Goal: Communication & Community: Answer question/provide support

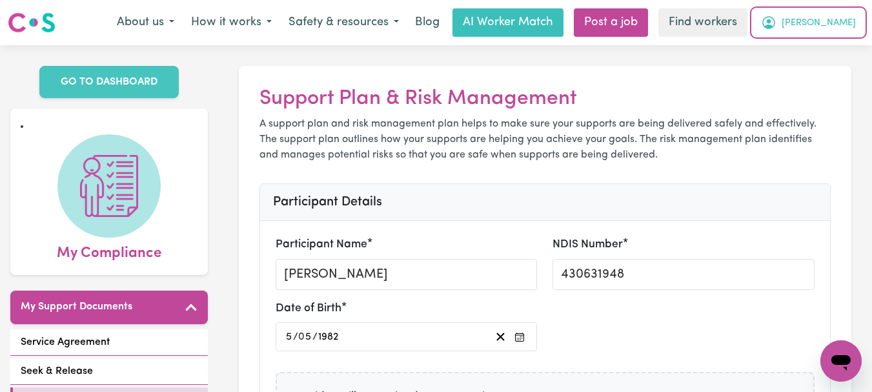
click at [828, 22] on span "[PERSON_NAME]" at bounding box center [818, 23] width 74 height 14
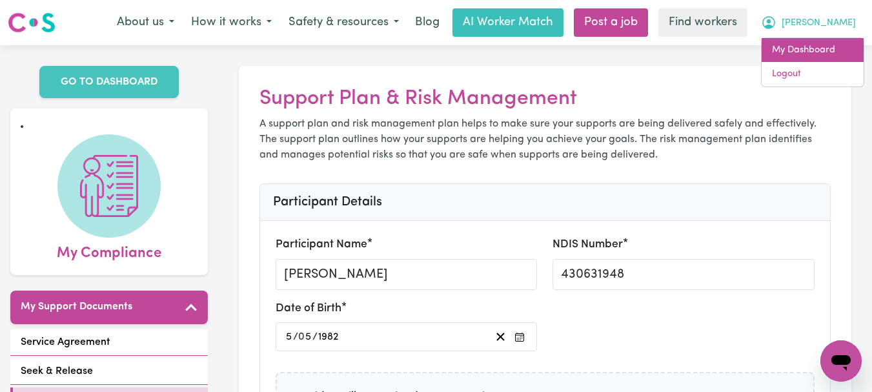
click at [809, 48] on link "My Dashboard" at bounding box center [812, 50] width 102 height 25
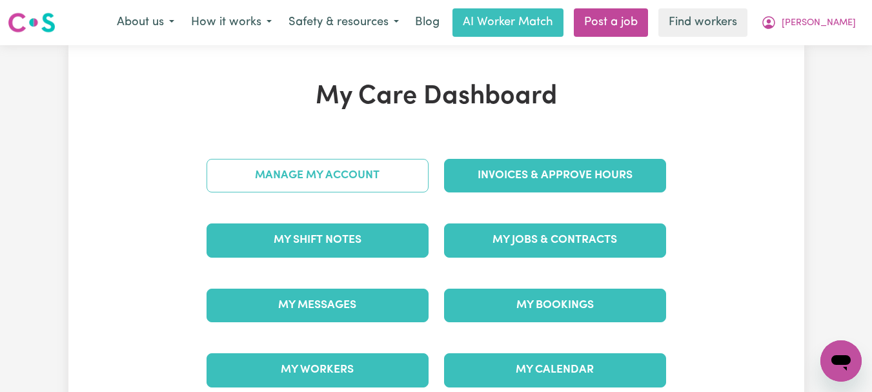
click at [299, 162] on link "Manage My Account" at bounding box center [318, 176] width 222 height 34
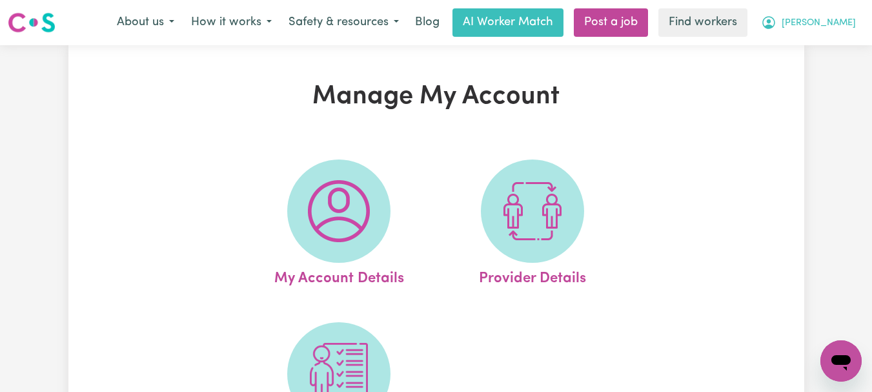
click at [844, 31] on button "[PERSON_NAME]" at bounding box center [808, 22] width 112 height 27
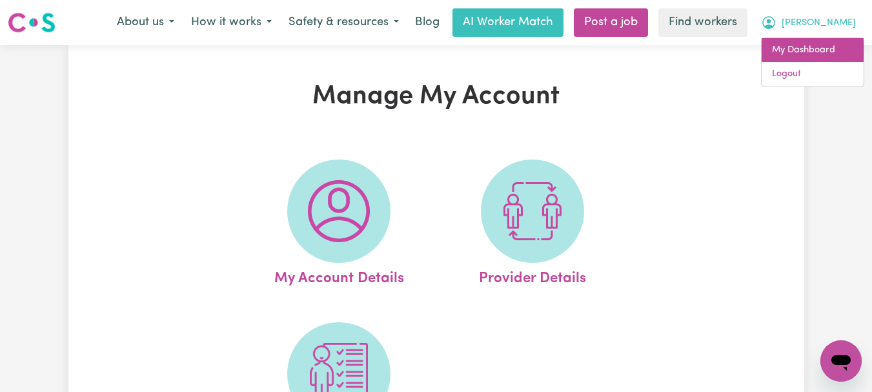
click at [814, 48] on link "My Dashboard" at bounding box center [812, 50] width 102 height 25
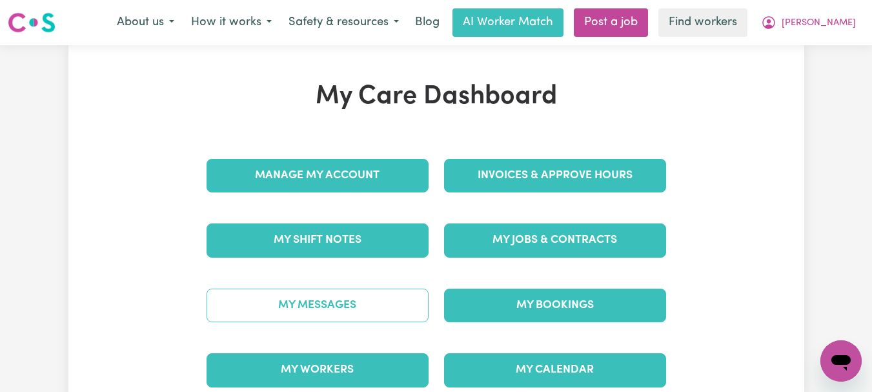
click at [256, 312] on link "My Messages" at bounding box center [318, 305] width 222 height 34
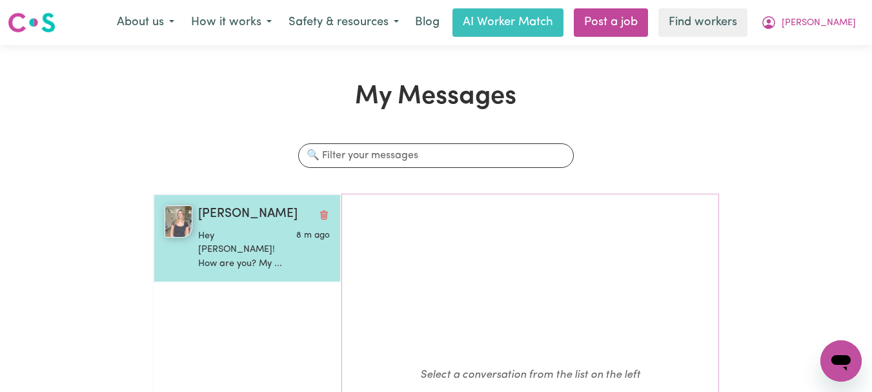
click at [251, 244] on p "Hey Veronica! How are you? My ..." at bounding box center [242, 250] width 88 height 42
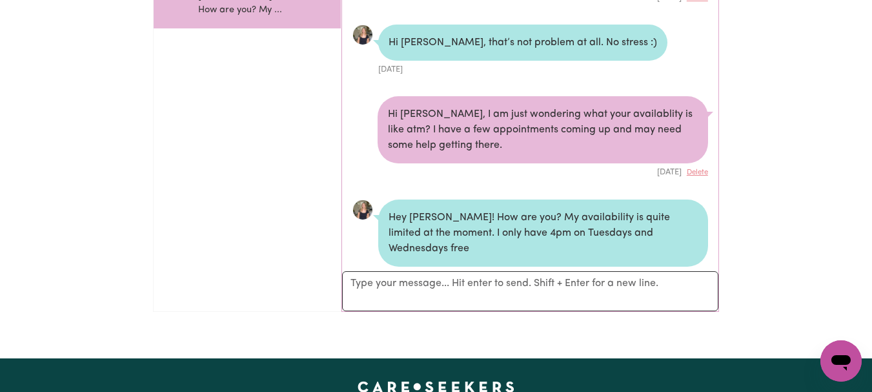
scroll to position [258, 0]
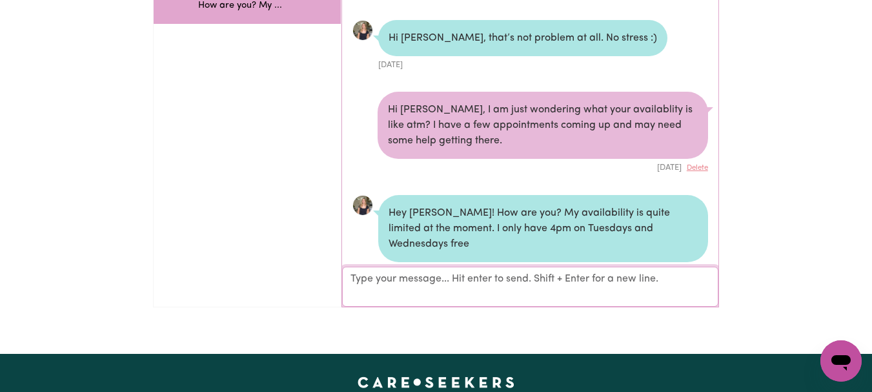
click at [618, 278] on textarea "Your reply" at bounding box center [530, 287] width 376 height 40
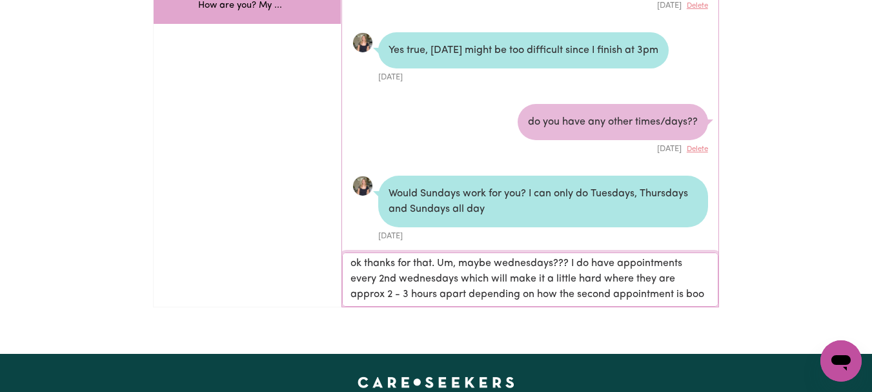
scroll to position [1, 0]
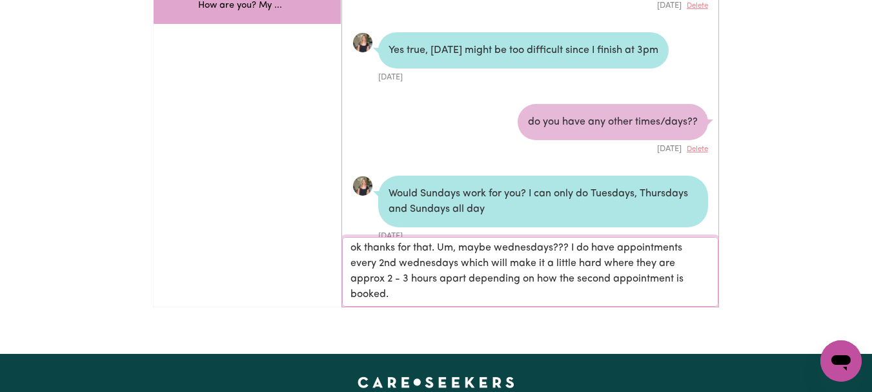
type textarea "ok thanks for that. Um, maybe wednesdays??? I do have appointments every 2nd we…"
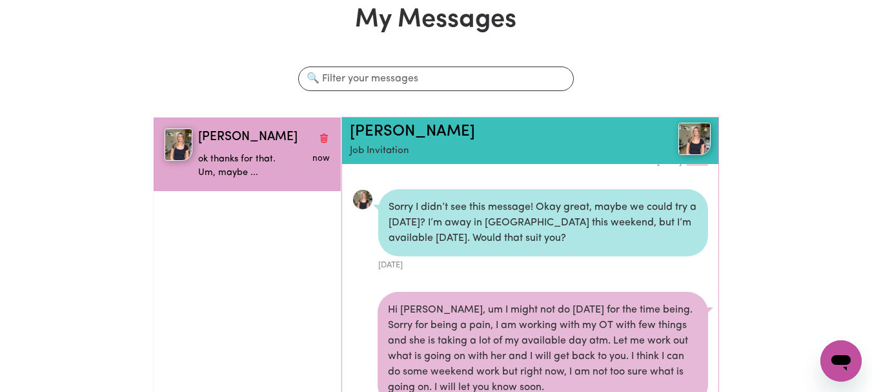
scroll to position [0, 0]
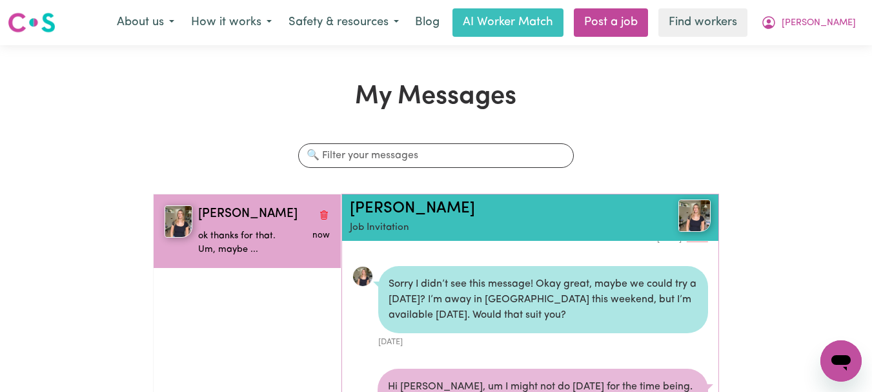
click at [23, 11] on img at bounding box center [32, 22] width 48 height 23
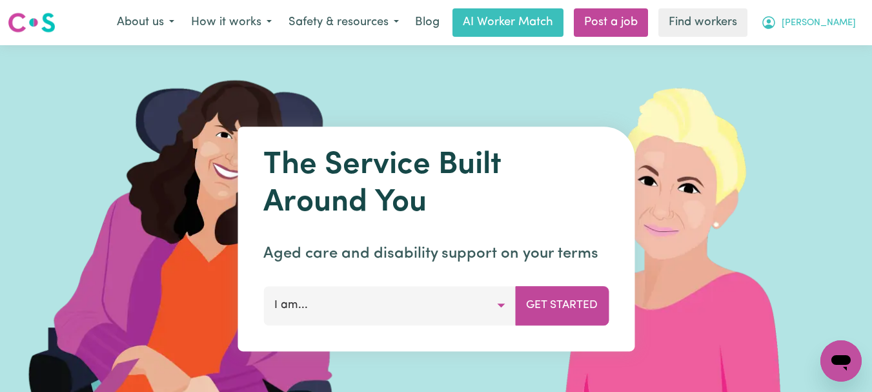
click at [816, 21] on button "[PERSON_NAME]" at bounding box center [808, 22] width 112 height 27
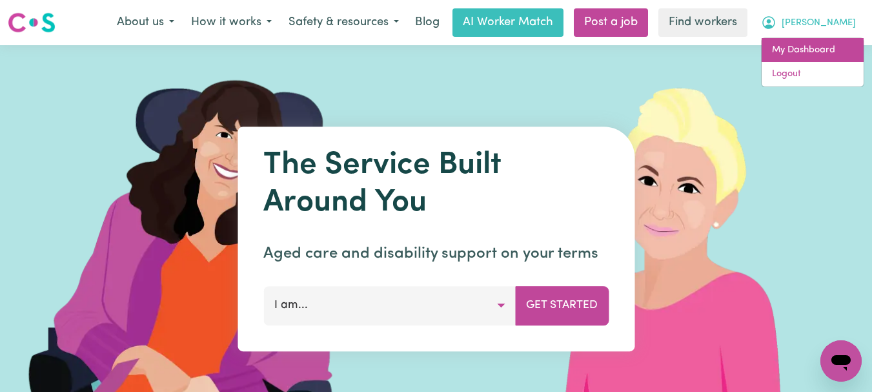
click at [833, 40] on link "My Dashboard" at bounding box center [812, 50] width 102 height 25
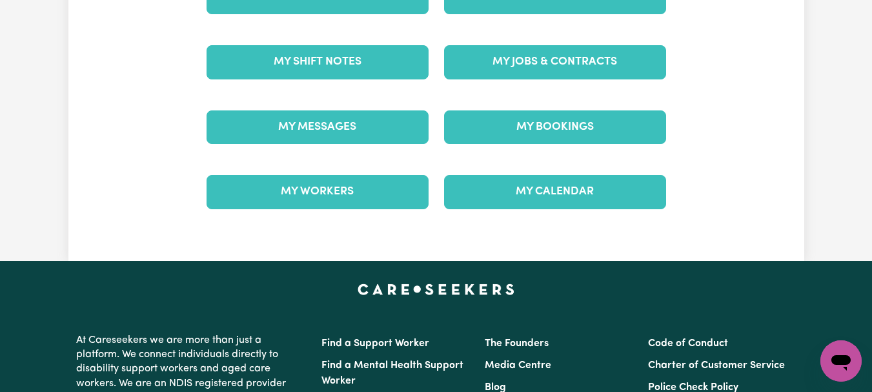
scroll to position [194, 0]
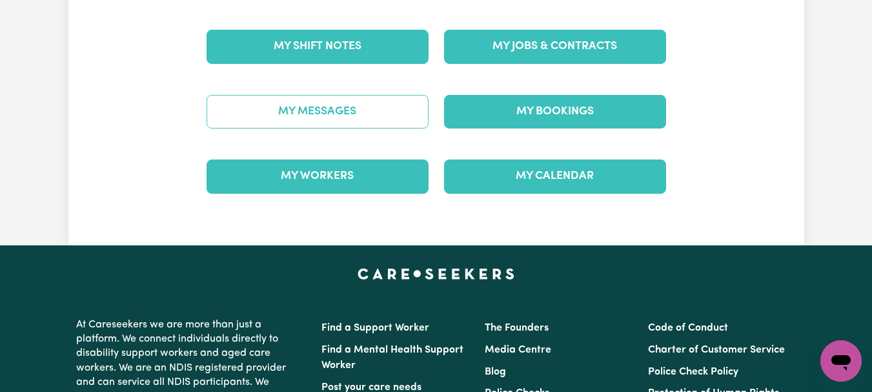
click at [298, 111] on link "My Messages" at bounding box center [318, 112] width 222 height 34
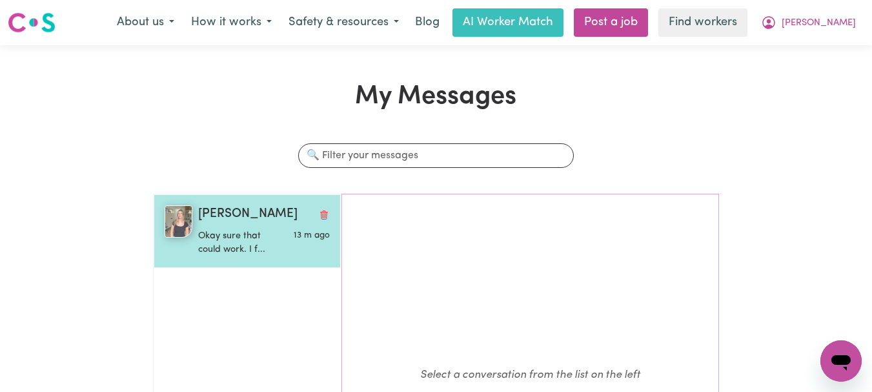
click at [228, 247] on p "Okay sure that could work. I f..." at bounding box center [242, 243] width 88 height 28
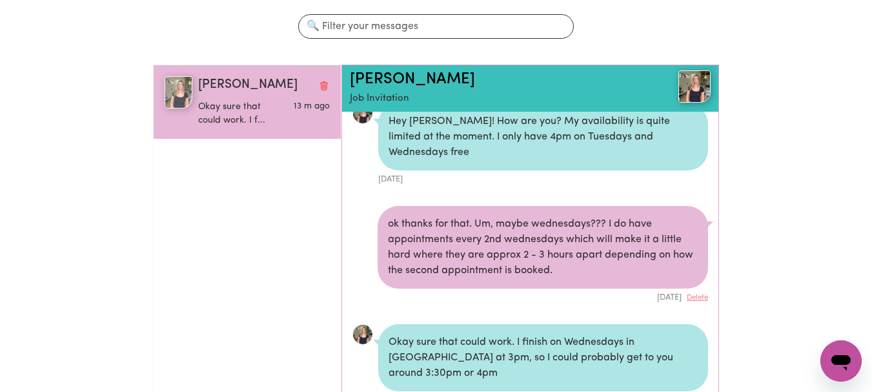
scroll to position [194, 0]
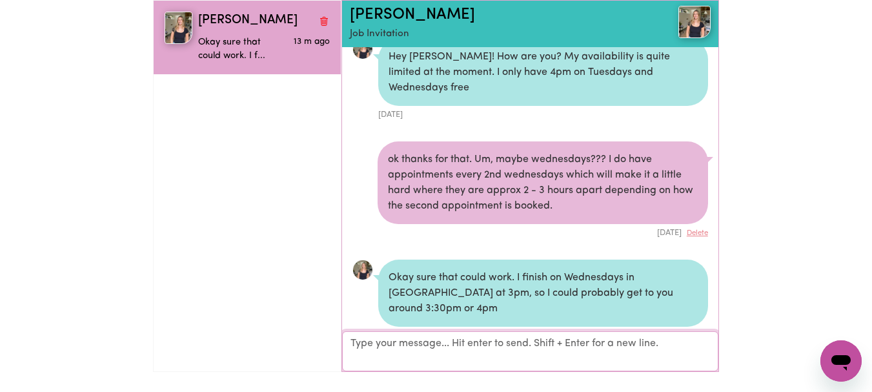
click at [516, 339] on textarea "Your reply" at bounding box center [530, 351] width 376 height 40
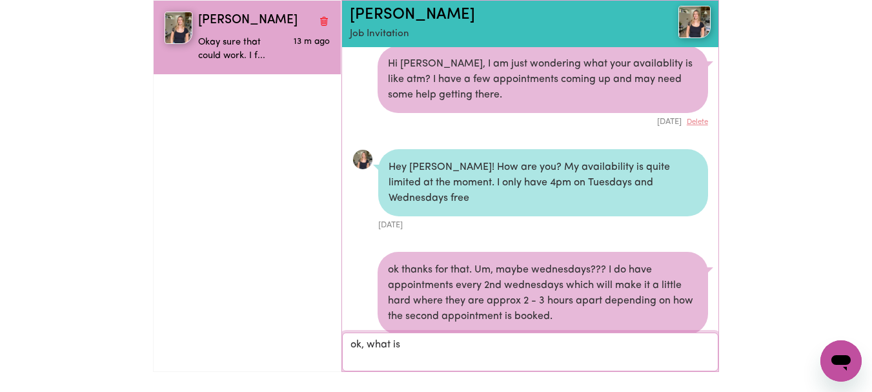
scroll to position [5631, 0]
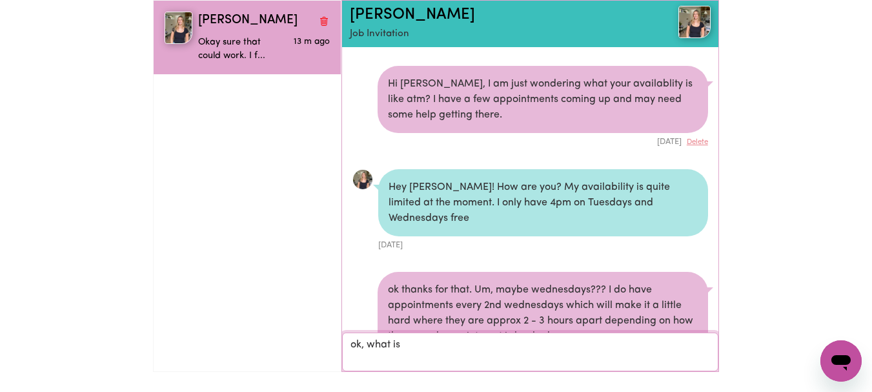
drag, startPoint x: 473, startPoint y: 337, endPoint x: 368, endPoint y: 343, distance: 105.3
click at [368, 343] on textarea "ok, what is" at bounding box center [530, 351] width 376 height 39
type textarea "ok, both [DATE] and [DATE] are approx 3.30pm - 4pm at the moment?"
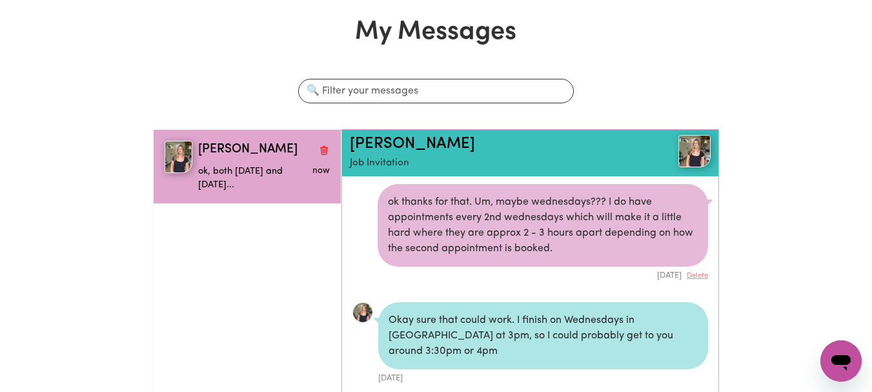
scroll to position [0, 0]
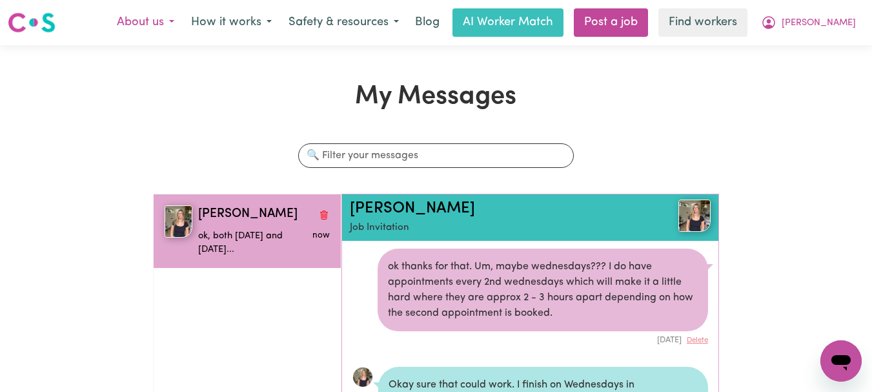
click at [174, 28] on button "About us" at bounding box center [145, 22] width 74 height 27
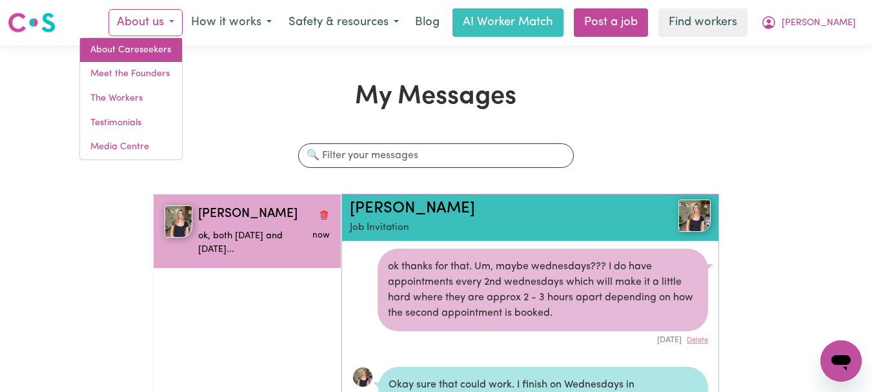
click at [166, 50] on link "About Careseekers" at bounding box center [131, 50] width 102 height 25
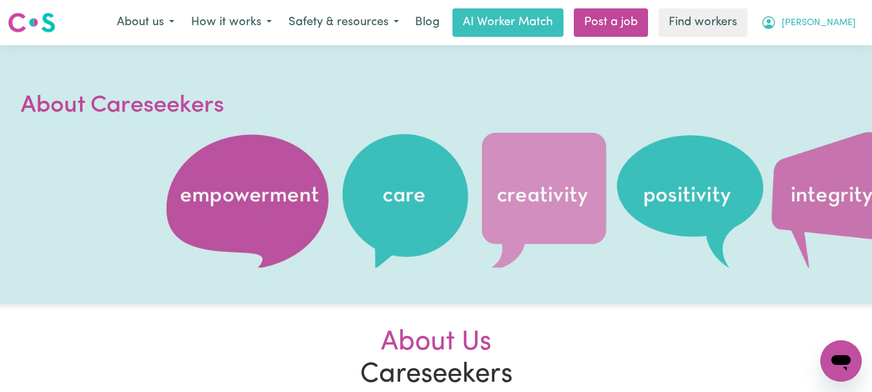
click at [854, 27] on button "[PERSON_NAME]" at bounding box center [808, 22] width 112 height 27
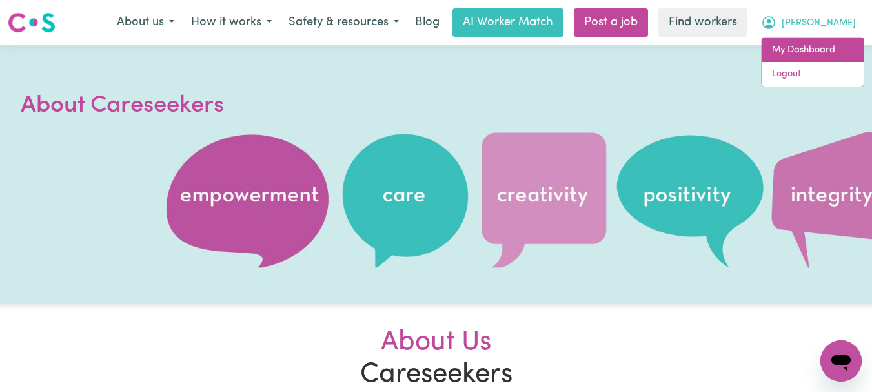
click at [816, 51] on link "My Dashboard" at bounding box center [812, 50] width 102 height 25
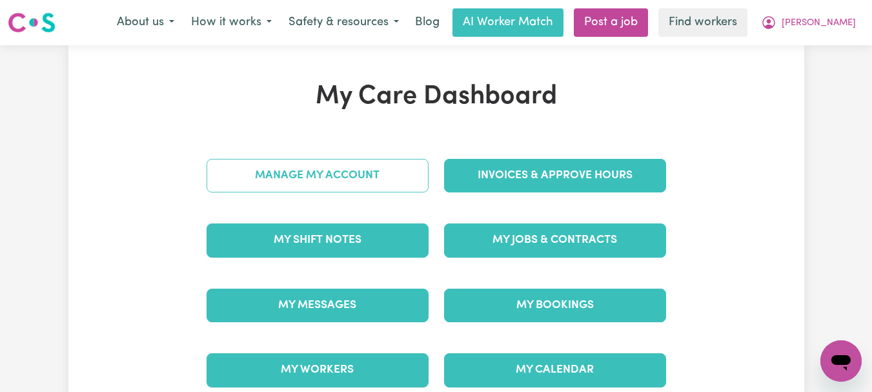
click at [301, 175] on link "Manage My Account" at bounding box center [318, 176] width 222 height 34
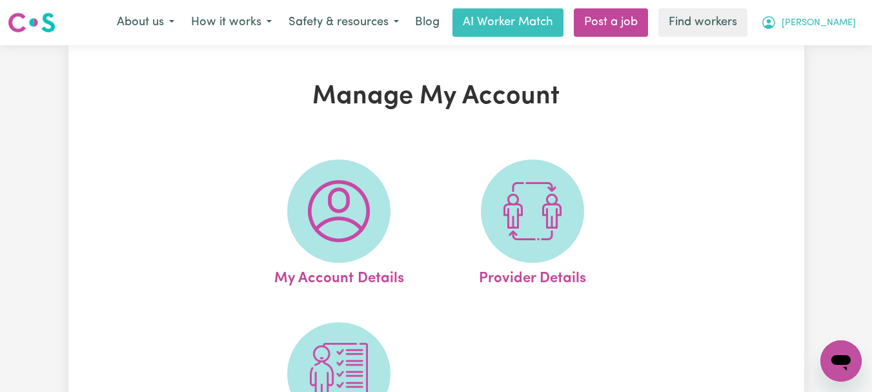
click at [835, 14] on button "[PERSON_NAME]" at bounding box center [808, 22] width 112 height 27
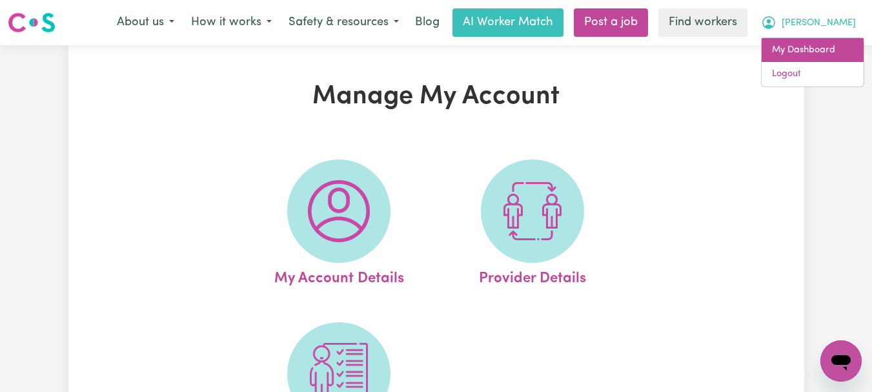
click at [773, 46] on link "My Dashboard" at bounding box center [812, 50] width 102 height 25
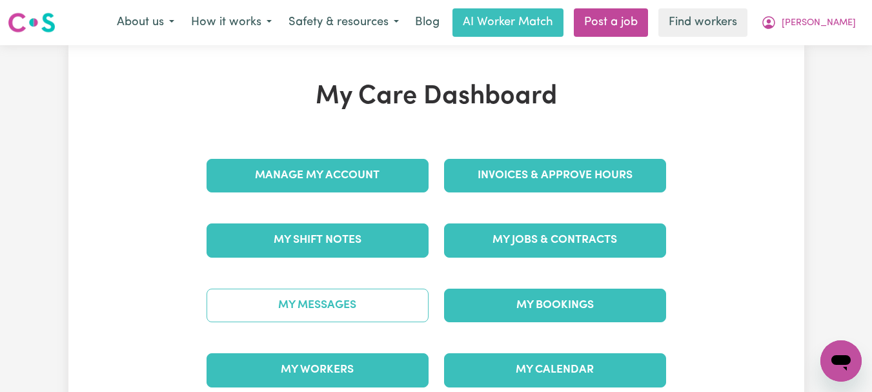
click at [371, 304] on link "My Messages" at bounding box center [318, 305] width 222 height 34
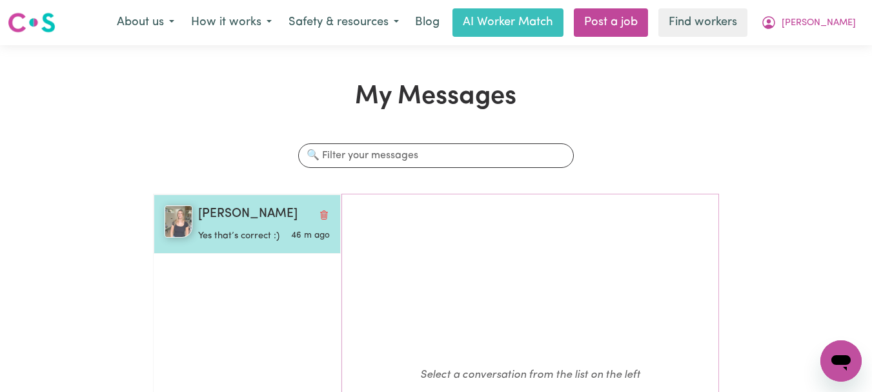
click at [245, 239] on p "Yes that’s correct :)" at bounding box center [242, 236] width 88 height 14
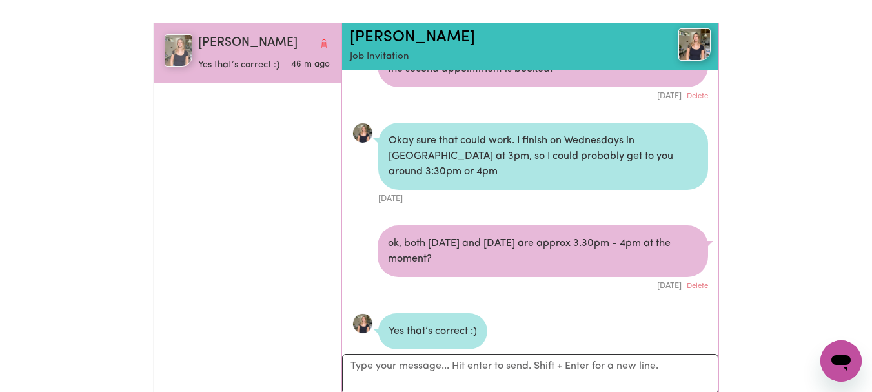
scroll to position [194, 0]
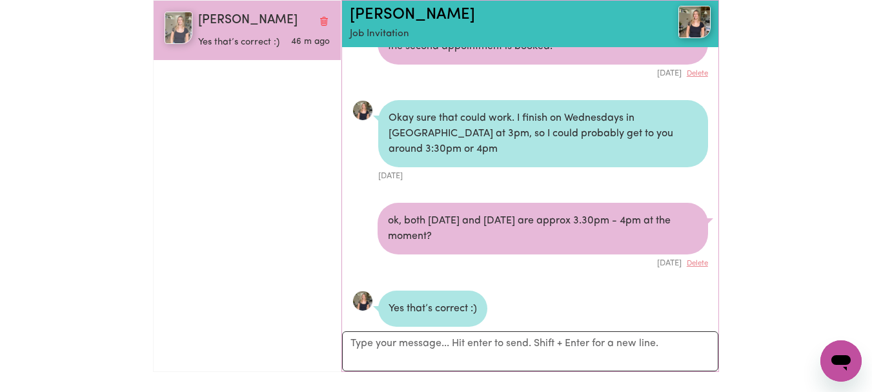
click at [154, 1] on button "Bianca T Yes that’s correct :) 46 m ago" at bounding box center [247, 30] width 187 height 59
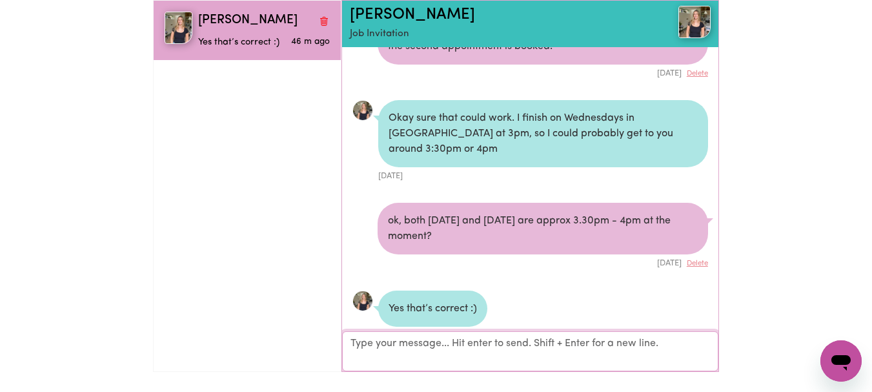
click at [472, 361] on textarea "Your reply" at bounding box center [530, 351] width 376 height 40
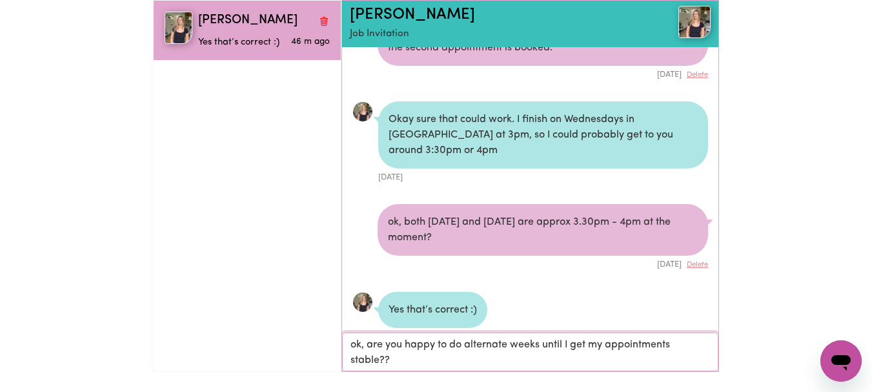
type textarea "ok, are you happy to do alternate weeks until I get my appointments stable??"
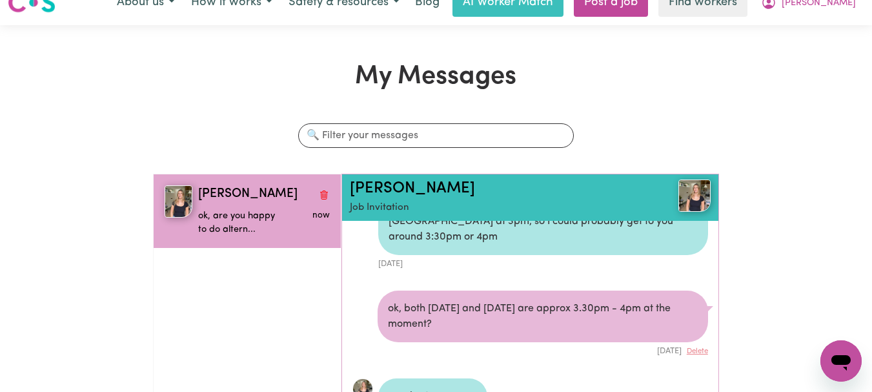
scroll to position [0, 0]
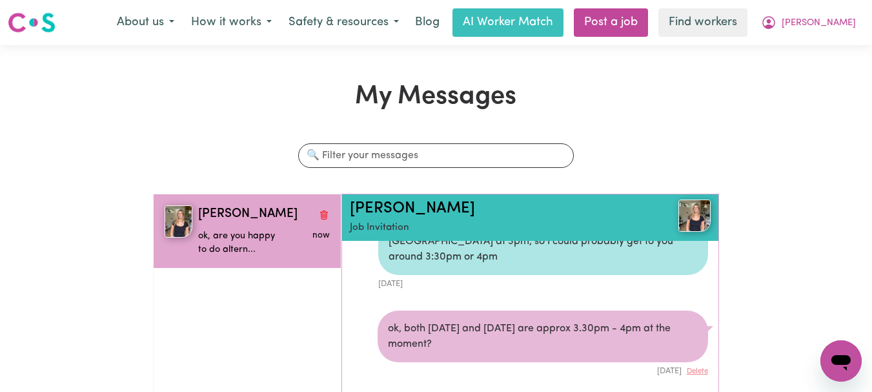
click at [32, 20] on img at bounding box center [32, 22] width 48 height 23
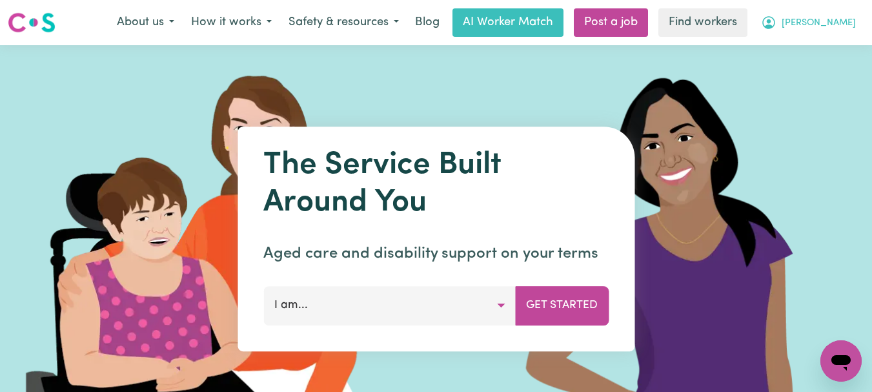
click at [852, 20] on button "[PERSON_NAME]" at bounding box center [808, 22] width 112 height 27
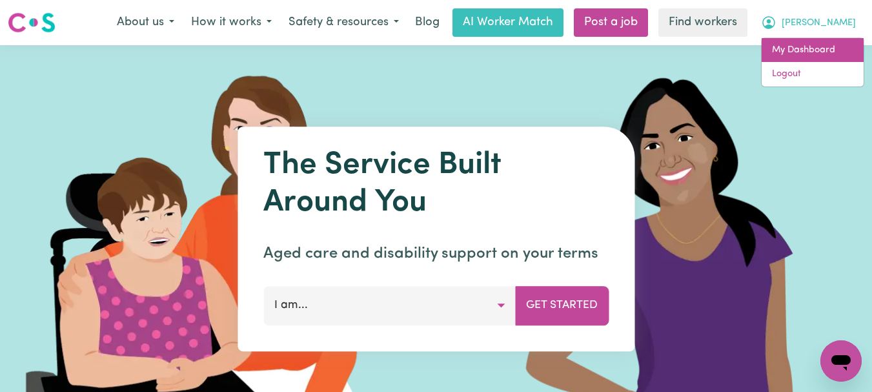
click at [781, 52] on link "My Dashboard" at bounding box center [812, 50] width 102 height 25
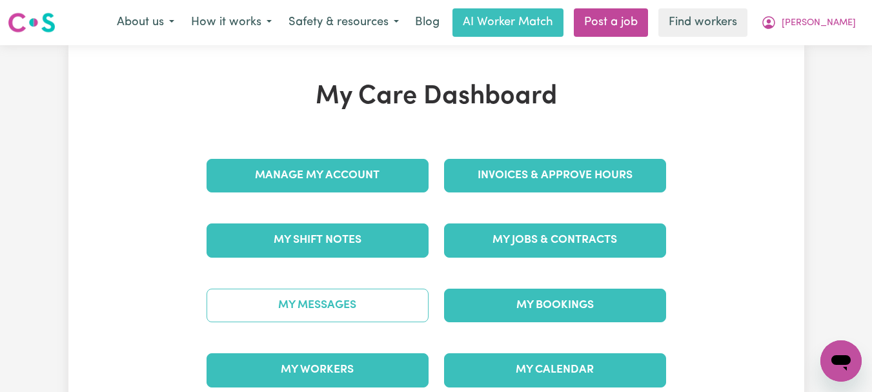
click at [309, 296] on link "My Messages" at bounding box center [318, 305] width 222 height 34
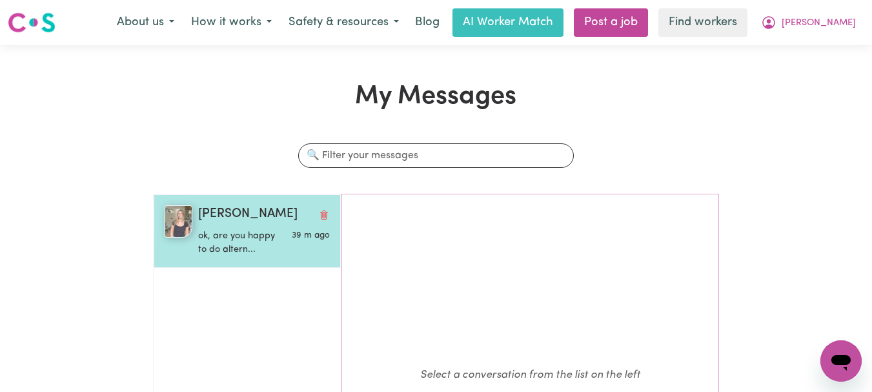
click at [261, 254] on p "ok, are you happy to do altern..." at bounding box center [242, 243] width 88 height 28
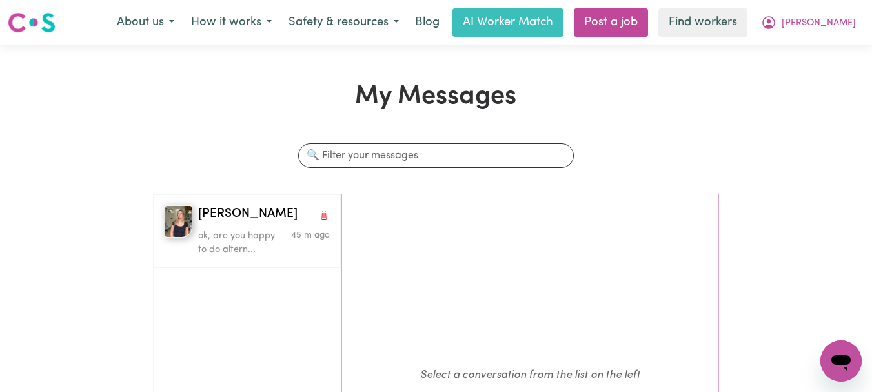
click at [29, 22] on img at bounding box center [32, 22] width 48 height 23
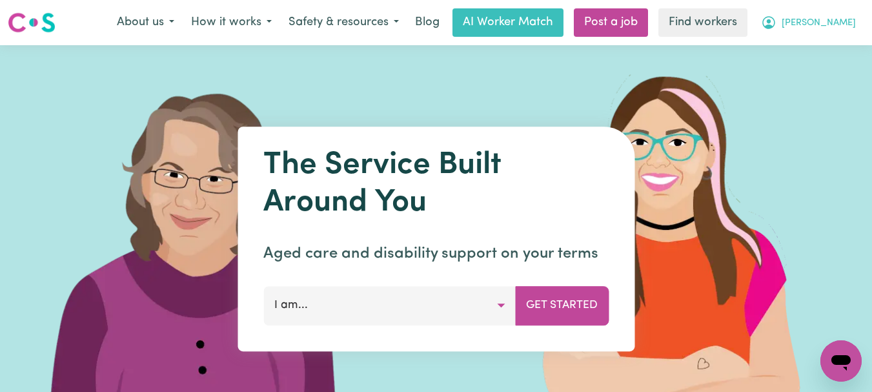
click at [776, 22] on icon "My Account" at bounding box center [768, 22] width 15 height 15
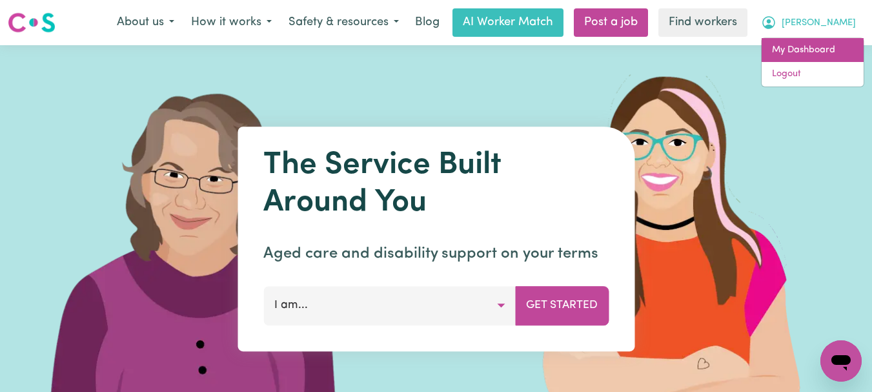
click at [788, 48] on link "My Dashboard" at bounding box center [812, 50] width 102 height 25
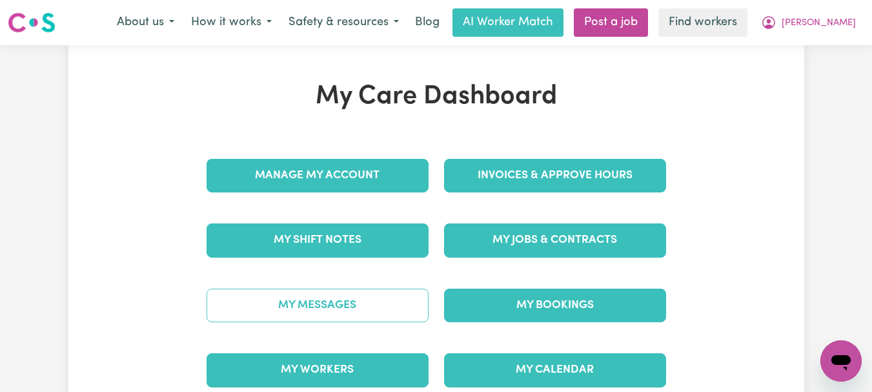
click at [249, 297] on link "My Messages" at bounding box center [318, 305] width 222 height 34
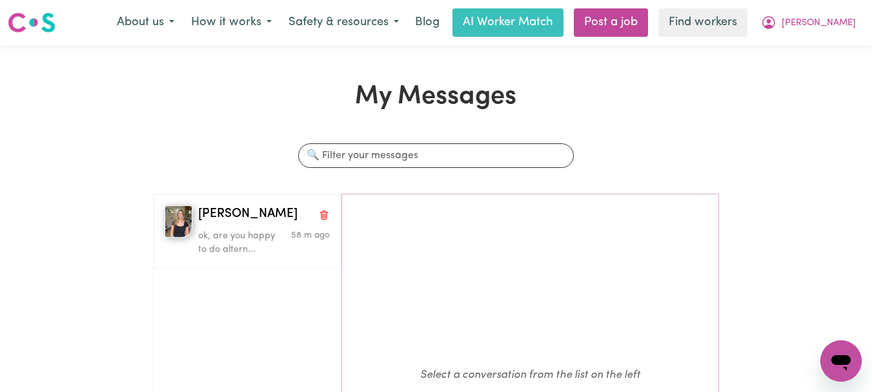
click at [28, 24] on img at bounding box center [32, 22] width 48 height 23
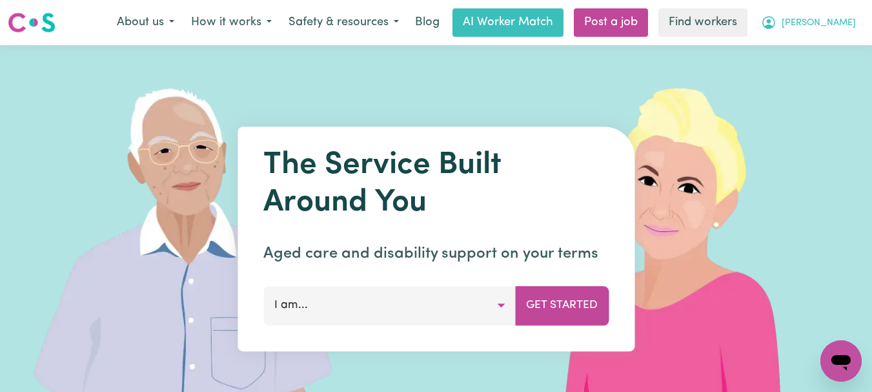
click at [771, 24] on icon "My Account" at bounding box center [769, 21] width 4 height 5
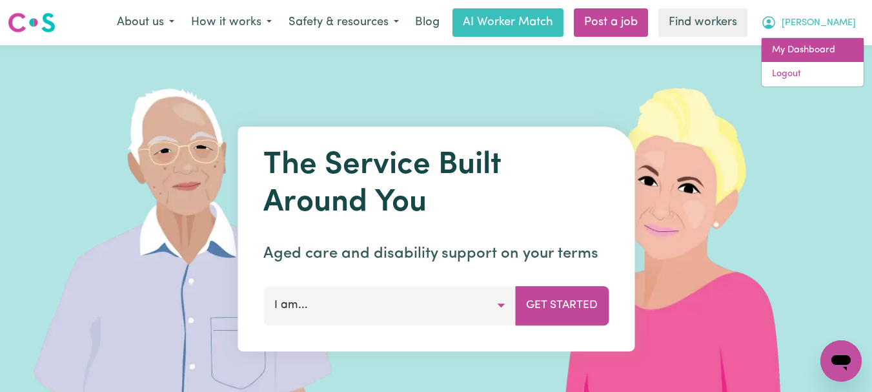
click at [778, 52] on link "My Dashboard" at bounding box center [812, 50] width 102 height 25
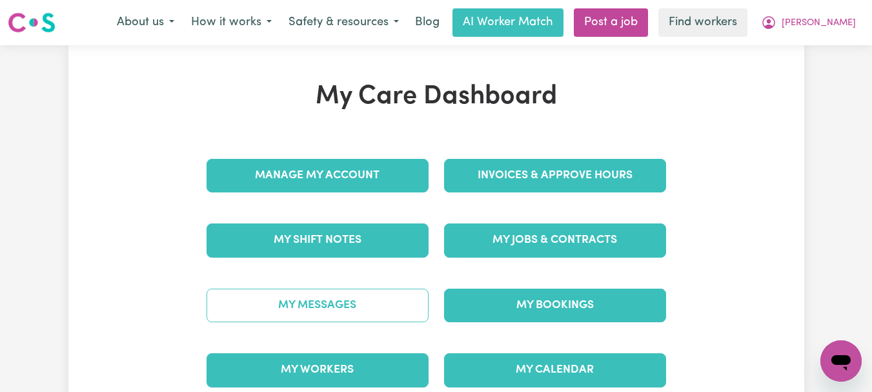
click at [305, 290] on link "My Messages" at bounding box center [318, 305] width 222 height 34
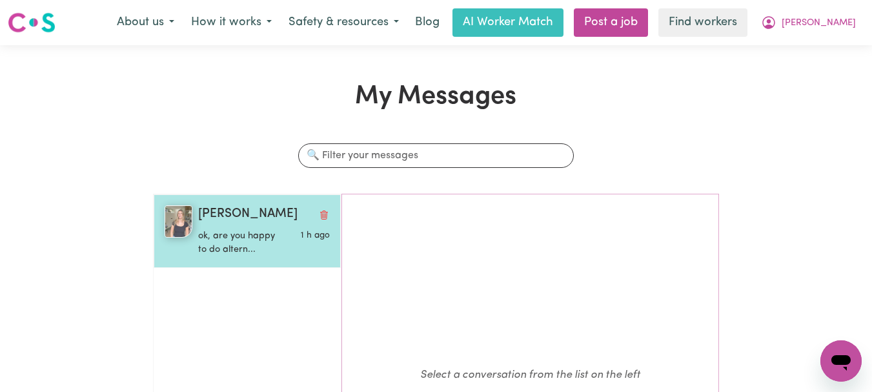
click at [247, 232] on p "ok, are you happy to do altern..." at bounding box center [242, 243] width 88 height 28
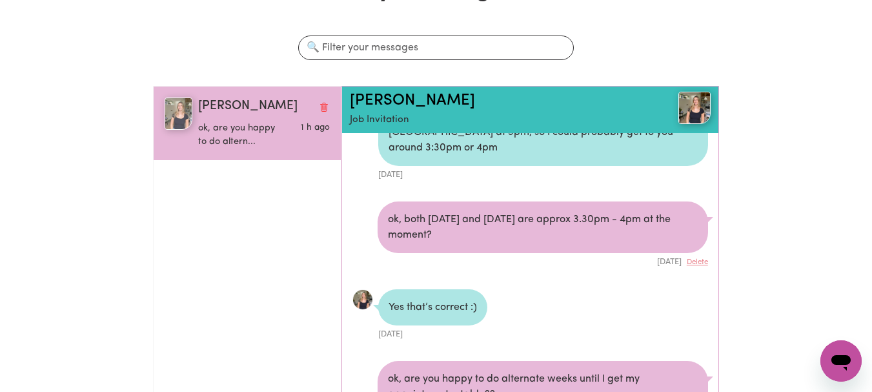
scroll to position [323, 0]
